Goal: Go to known website: Access a specific website the user already knows

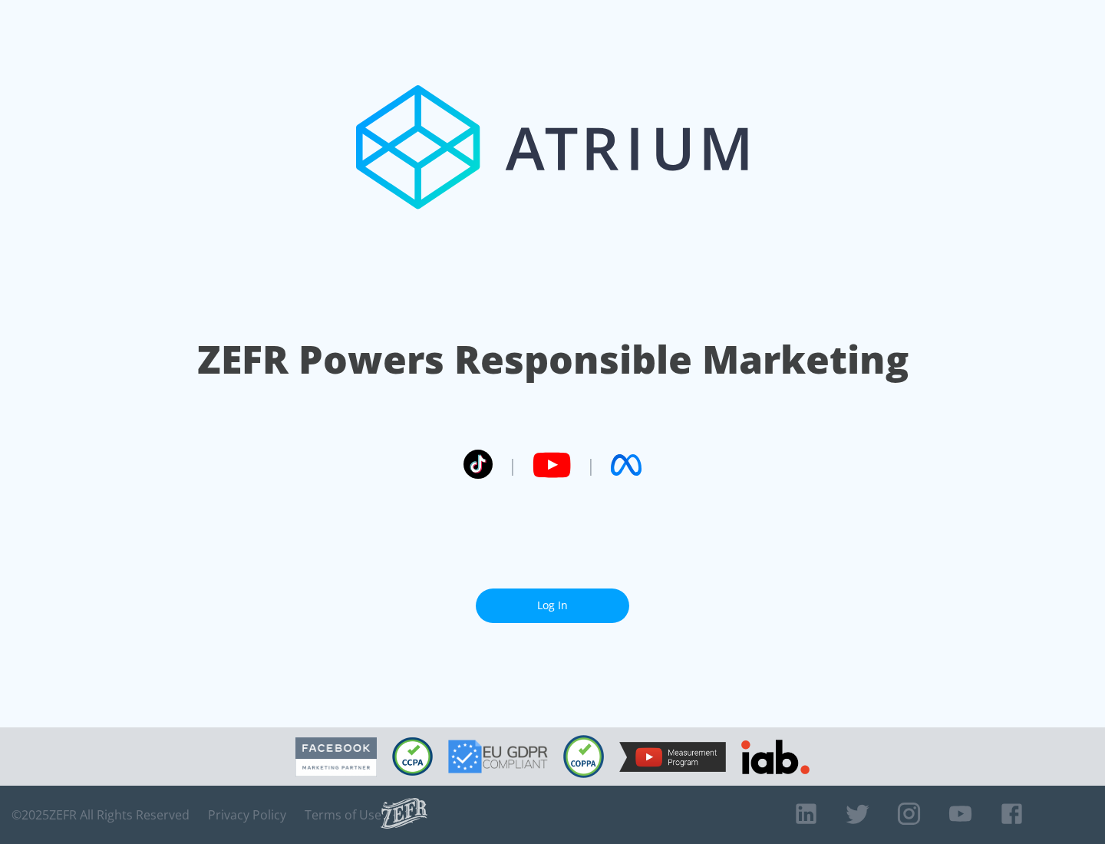
click at [553, 599] on link "Log In" at bounding box center [552, 606] width 153 height 35
